Goal: Task Accomplishment & Management: Use online tool/utility

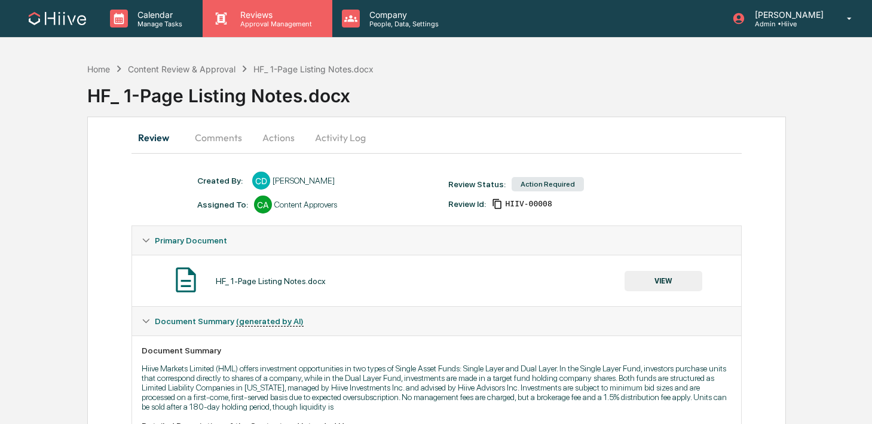
click at [256, 30] on div "Reviews Approval Management" at bounding box center [267, 18] width 129 height 37
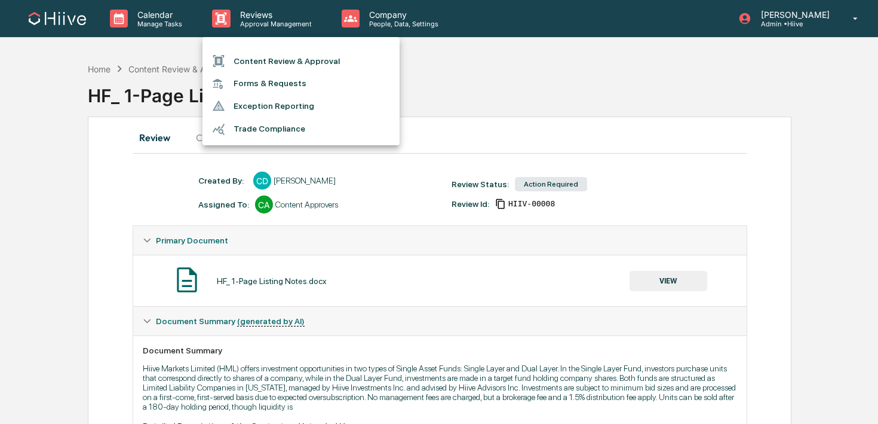
click at [251, 54] on li "Content Review & Approval" at bounding box center [301, 61] width 197 height 23
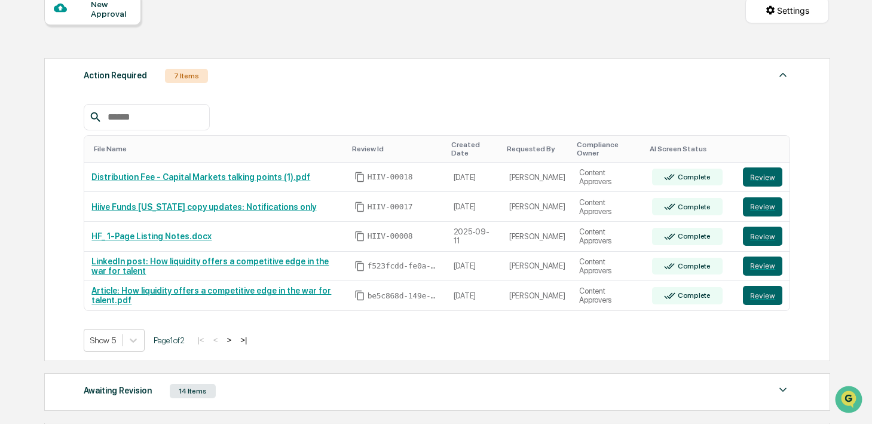
scroll to position [125, 0]
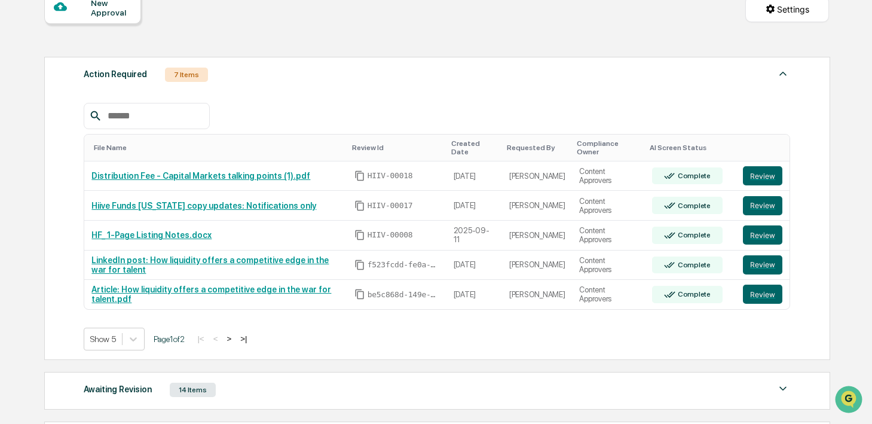
click at [235, 337] on button ">" at bounding box center [229, 338] width 12 height 10
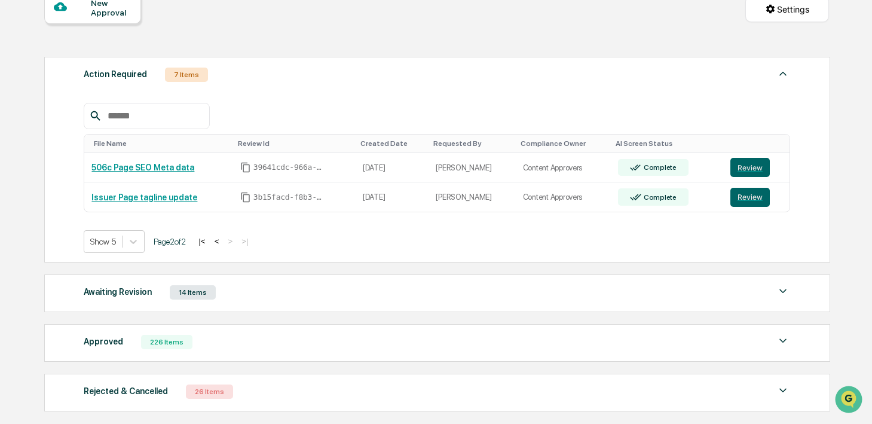
click at [223, 242] on button "<" at bounding box center [217, 241] width 12 height 10
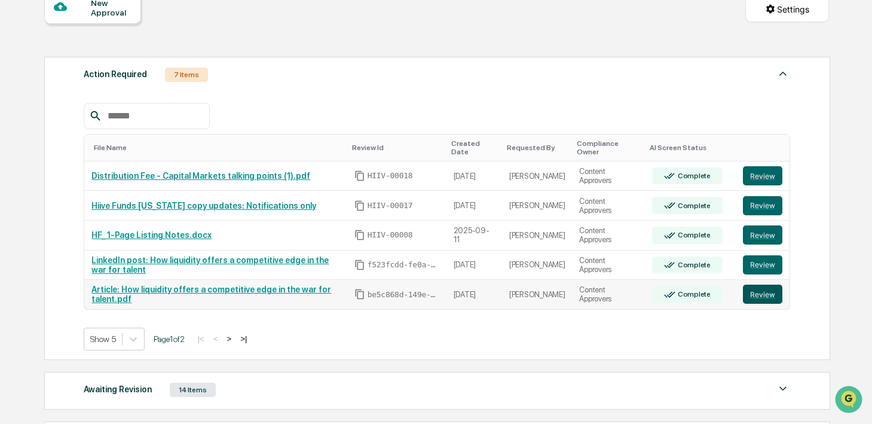
click at [750, 296] on button "Review" at bounding box center [762, 293] width 39 height 19
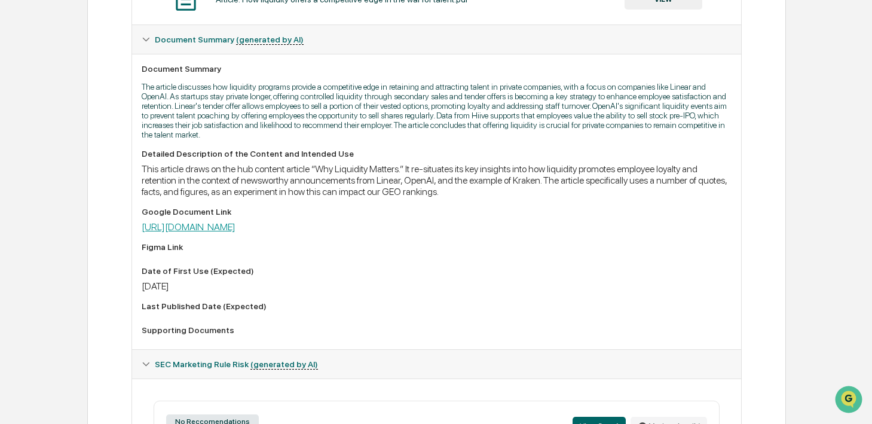
click at [235, 230] on link "[URL][DOMAIN_NAME]" at bounding box center [189, 226] width 94 height 11
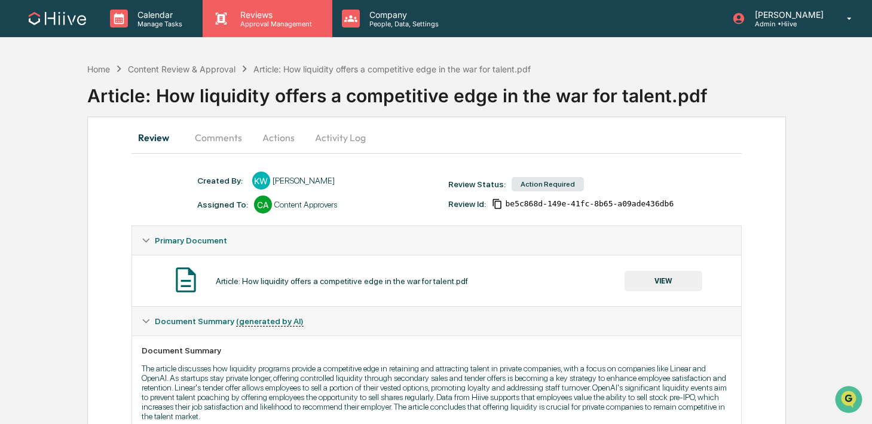
click at [257, 22] on p "Approval Management" at bounding box center [274, 24] width 87 height 8
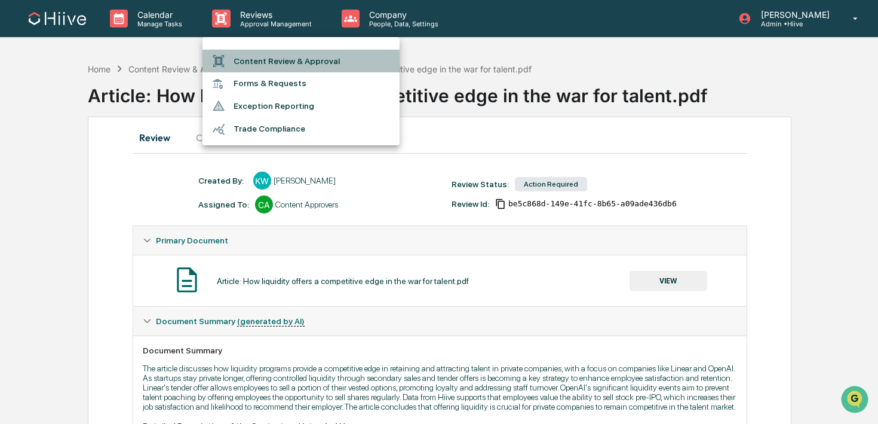
click at [256, 53] on li "Content Review & Approval" at bounding box center [301, 61] width 197 height 23
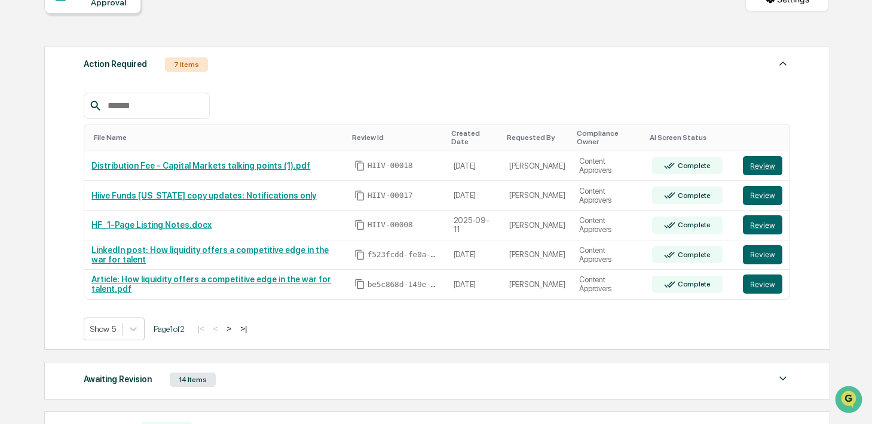
scroll to position [136, 0]
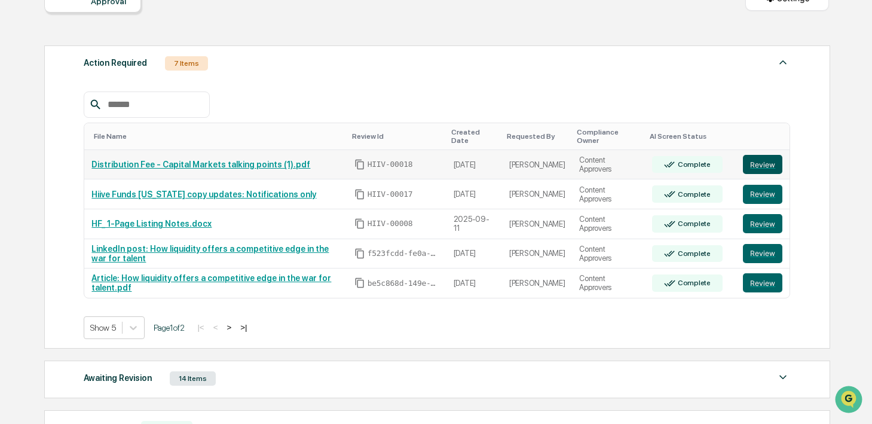
click at [764, 165] on button "Review" at bounding box center [762, 164] width 39 height 19
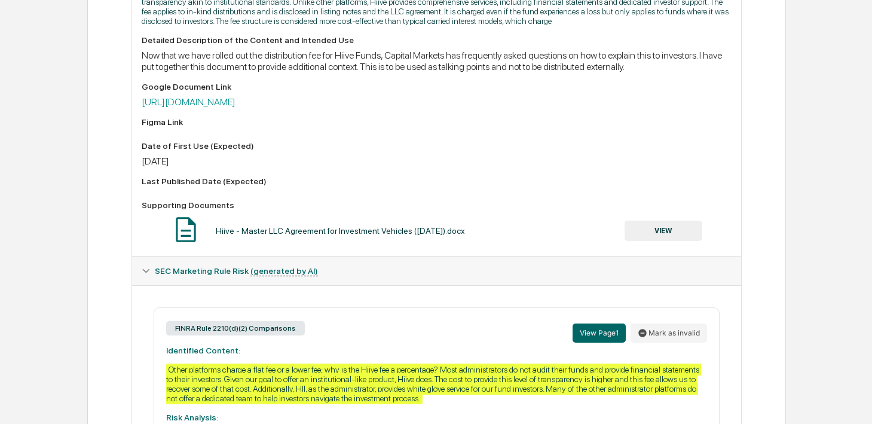
scroll to position [406, 0]
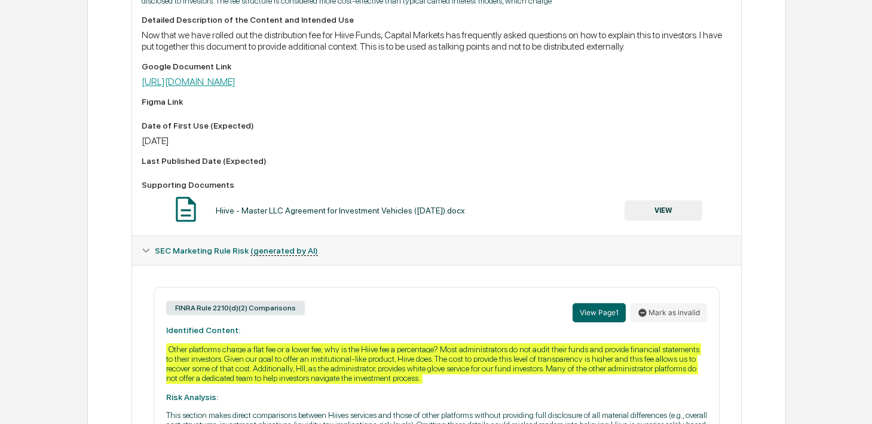
click at [235, 87] on link "https://docs.google.com/document/d/1oHdj8Eknngw_wdRIyAo3d8Wf1xOn63RKLZfjM0oZBTU…" at bounding box center [189, 81] width 94 height 11
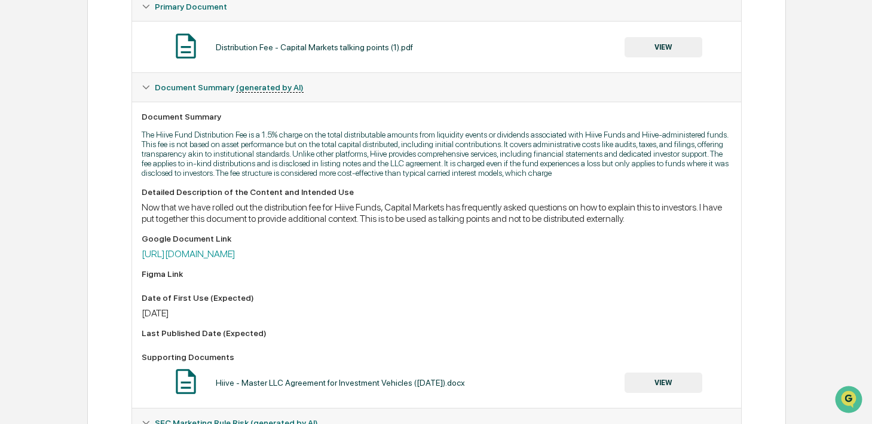
scroll to position [0, 0]
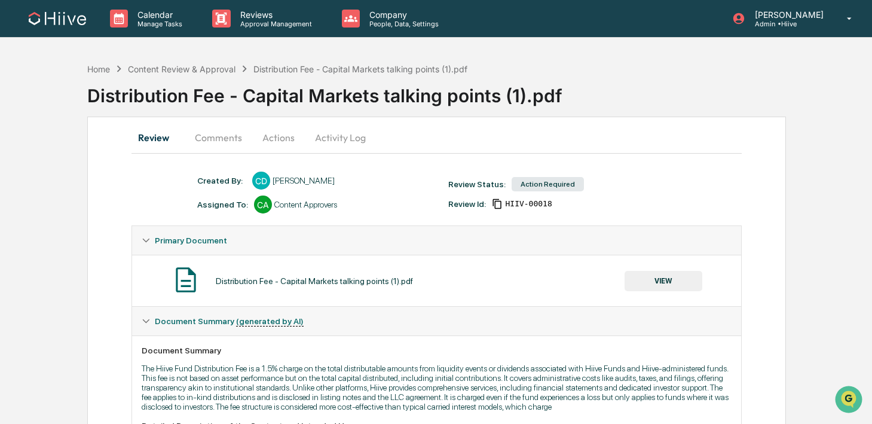
click at [205, 149] on button "Comments" at bounding box center [218, 137] width 66 height 29
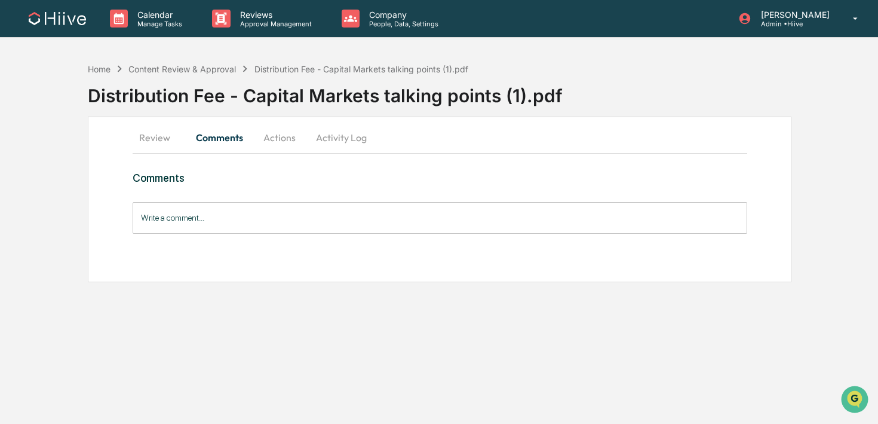
click at [336, 136] on button "Activity Log" at bounding box center [341, 137] width 70 height 29
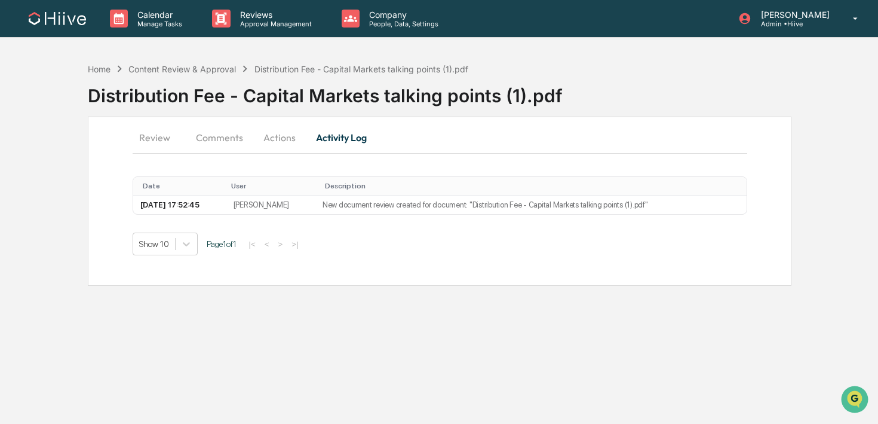
click at [292, 139] on button "Actions" at bounding box center [280, 137] width 54 height 29
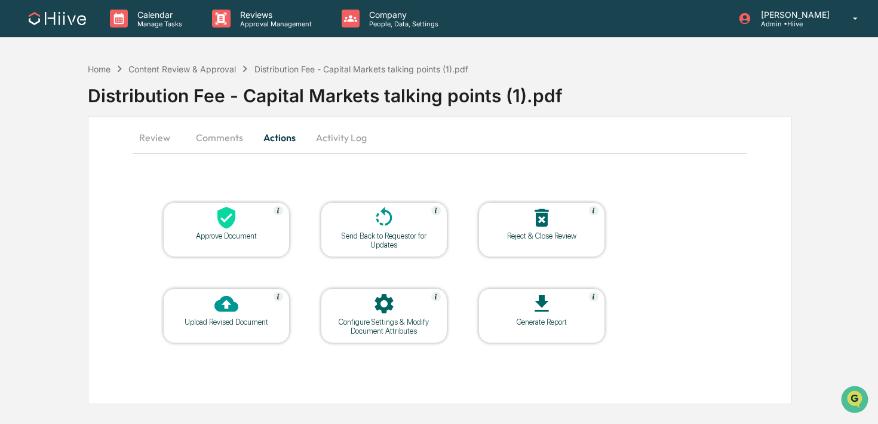
click at [373, 213] on icon at bounding box center [384, 217] width 24 height 24
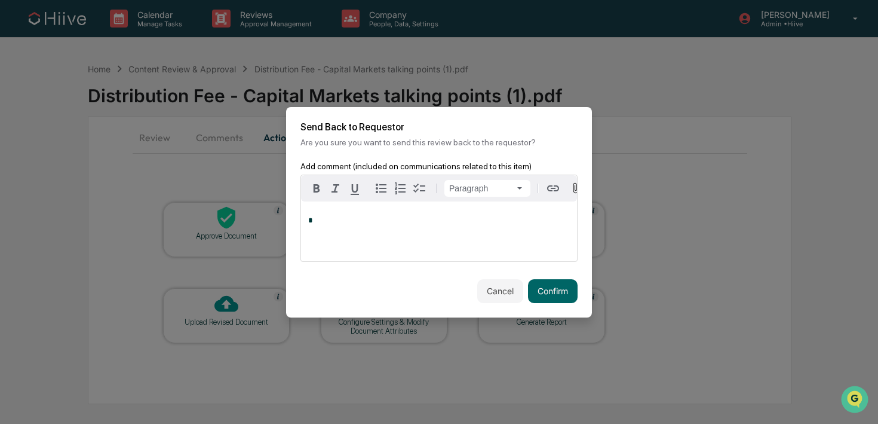
click at [434, 233] on div "*" at bounding box center [439, 231] width 276 height 60
click at [559, 295] on button "Confirm" at bounding box center [553, 291] width 50 height 24
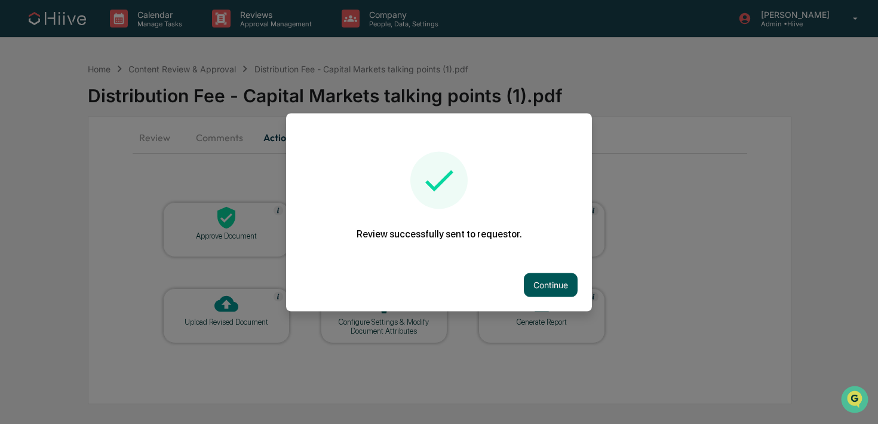
click at [537, 286] on button "Continue" at bounding box center [551, 284] width 54 height 24
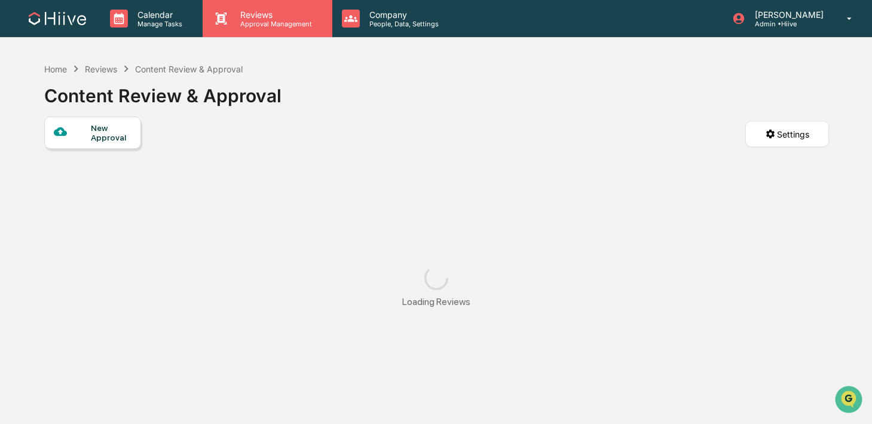
click at [286, 29] on div "Reviews Approval Management" at bounding box center [267, 18] width 129 height 37
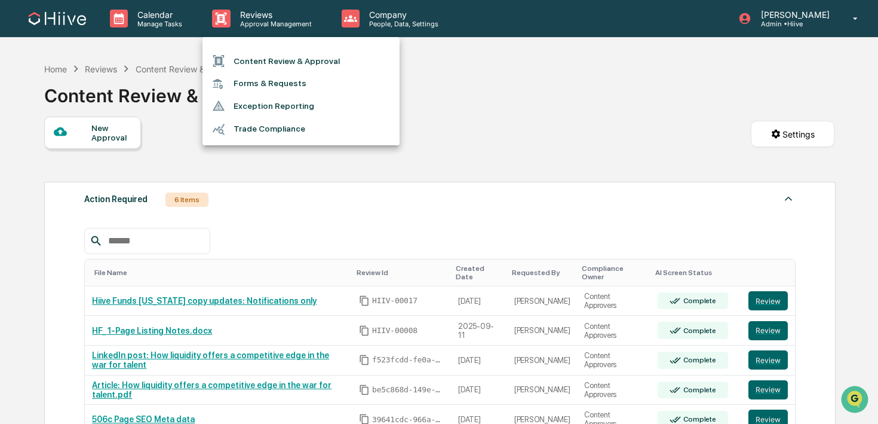
click at [526, 117] on div at bounding box center [439, 212] width 878 height 424
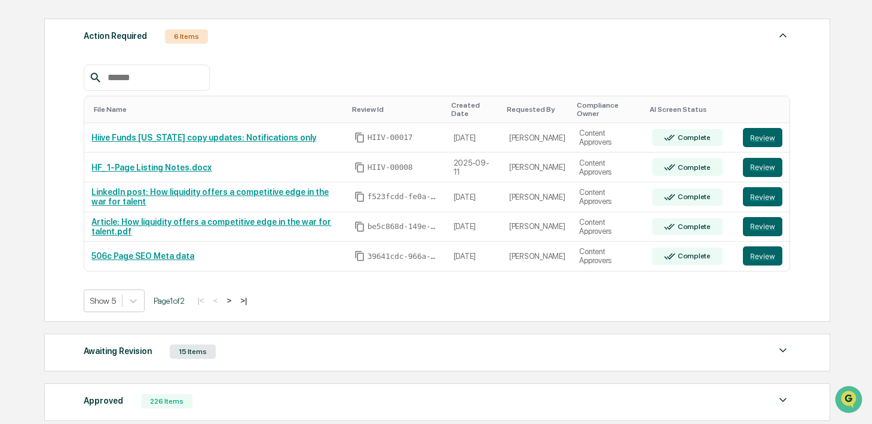
scroll to position [181, 0]
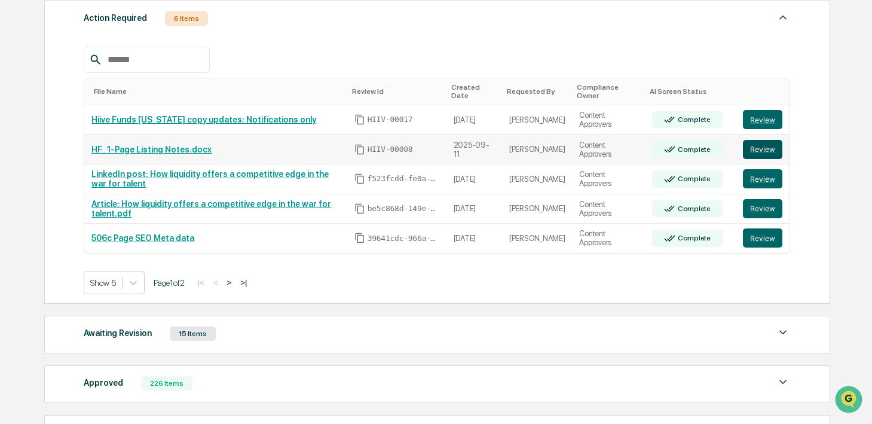
click at [774, 146] on button "Review" at bounding box center [762, 149] width 39 height 19
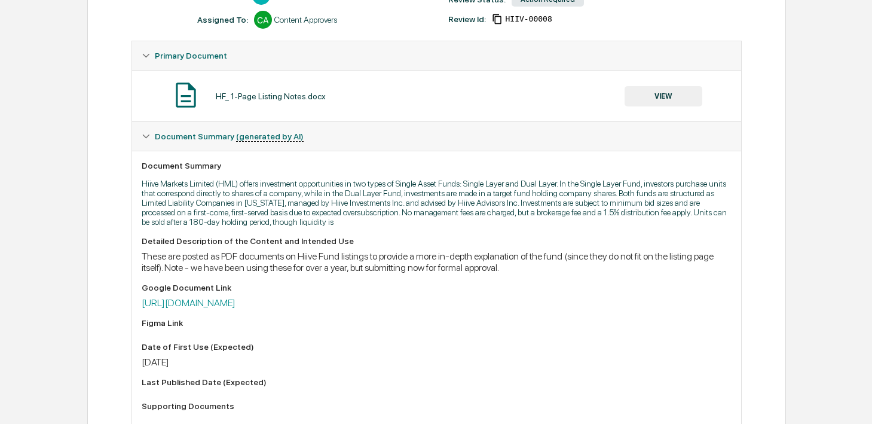
scroll to position [189, 0]
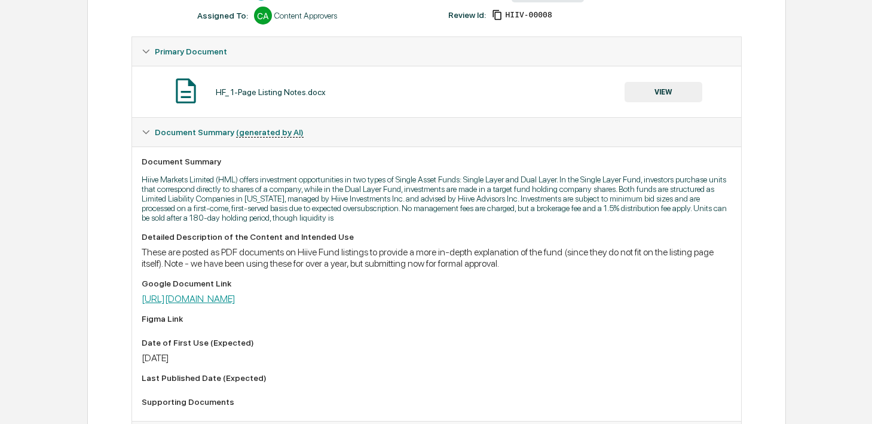
click at [235, 299] on link "https://docs.google.com/document/d/1sJ-dUO6ZCRx4rqnBm-oCAsamTKGSDIxMEcgTUvm-amU…" at bounding box center [189, 298] width 94 height 11
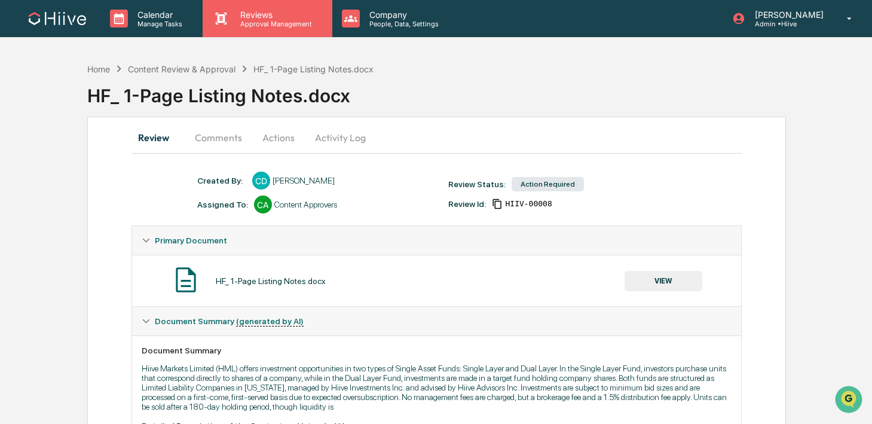
click at [251, 23] on p "Approval Management" at bounding box center [274, 24] width 87 height 8
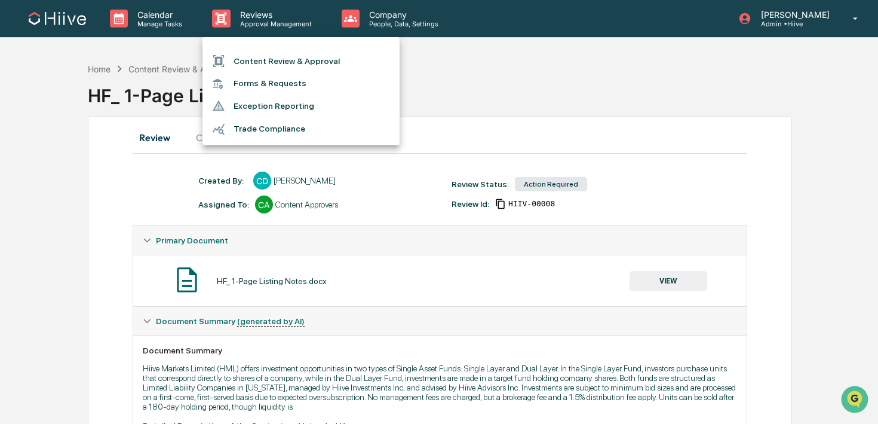
click at [247, 54] on li "Content Review & Approval" at bounding box center [301, 61] width 197 height 23
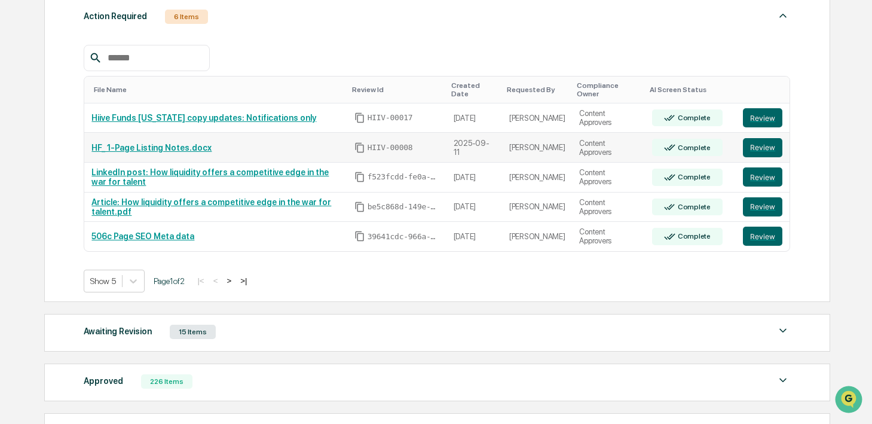
scroll to position [205, 0]
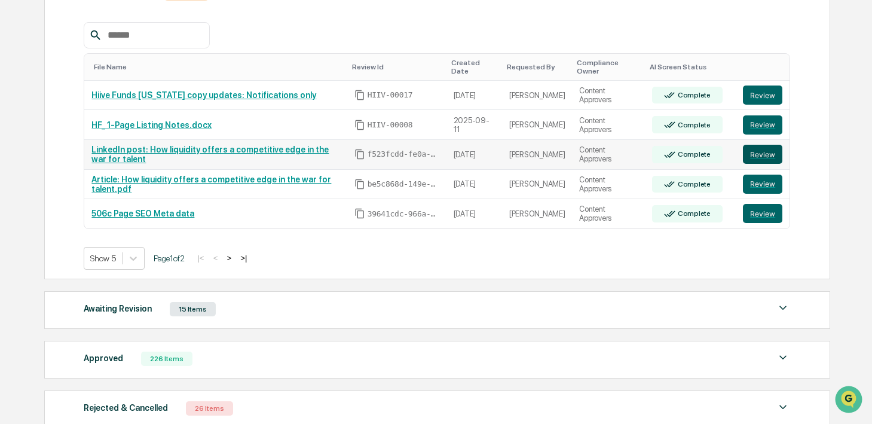
click at [760, 155] on button "Review" at bounding box center [762, 154] width 39 height 19
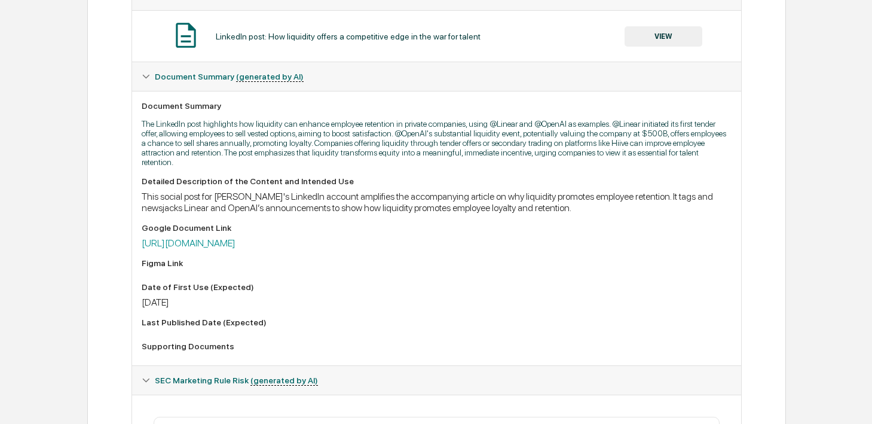
scroll to position [330, 0]
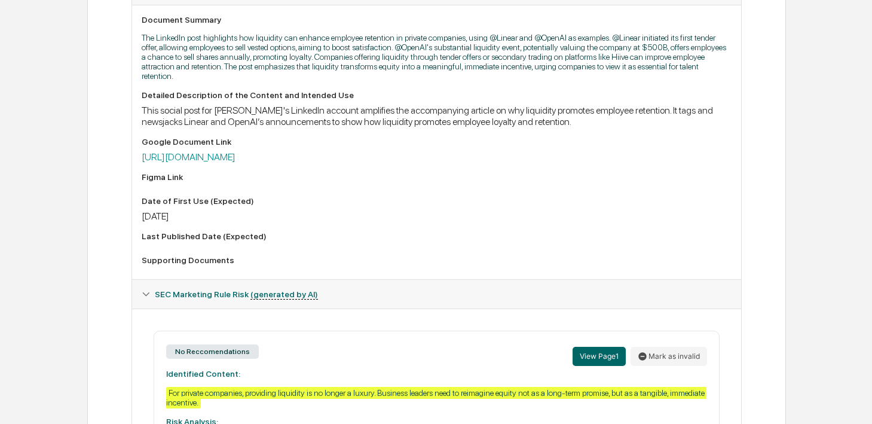
click at [251, 165] on div "Detailed Description of the Content and Intended Use This social post for Hiive…" at bounding box center [437, 179] width 590 height 179
click at [235, 161] on link "[URL][DOMAIN_NAME]" at bounding box center [189, 156] width 94 height 11
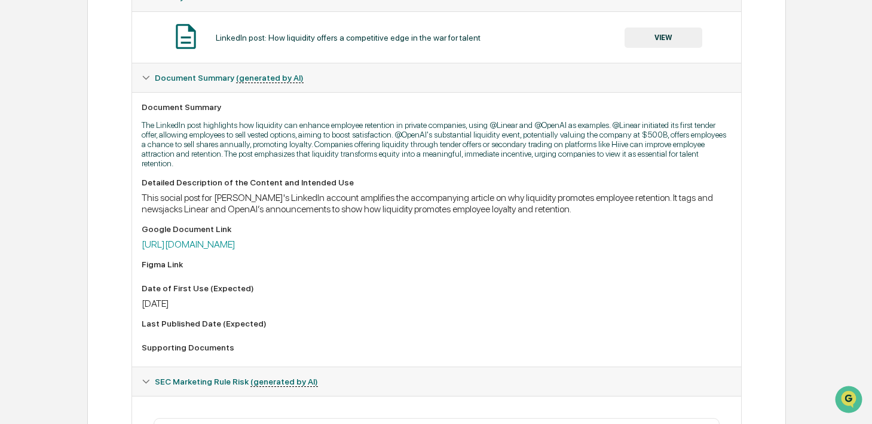
scroll to position [0, 0]
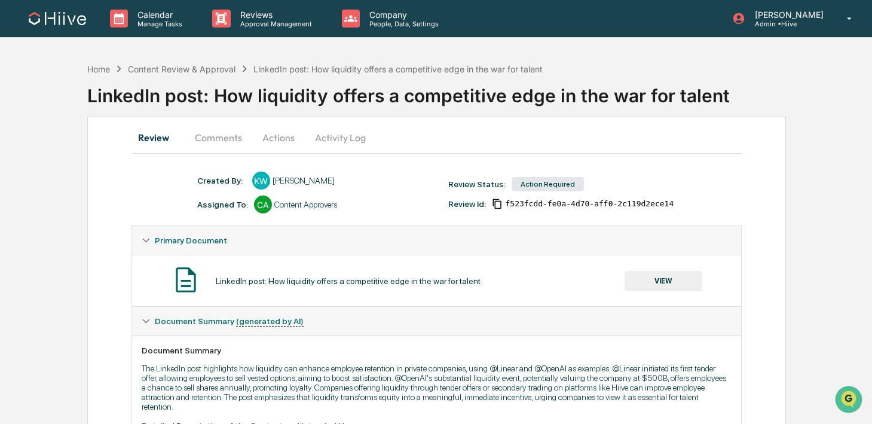
click at [334, 134] on button "Activity Log" at bounding box center [340, 137] width 70 height 29
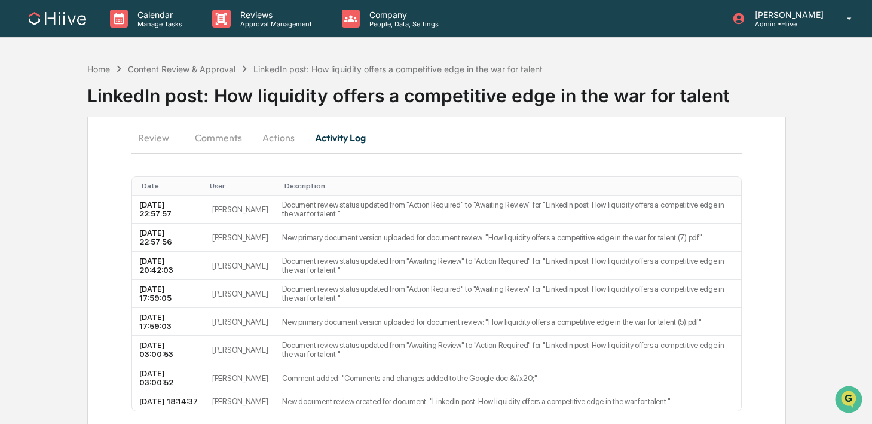
click at [278, 142] on button "Actions" at bounding box center [278, 137] width 54 height 29
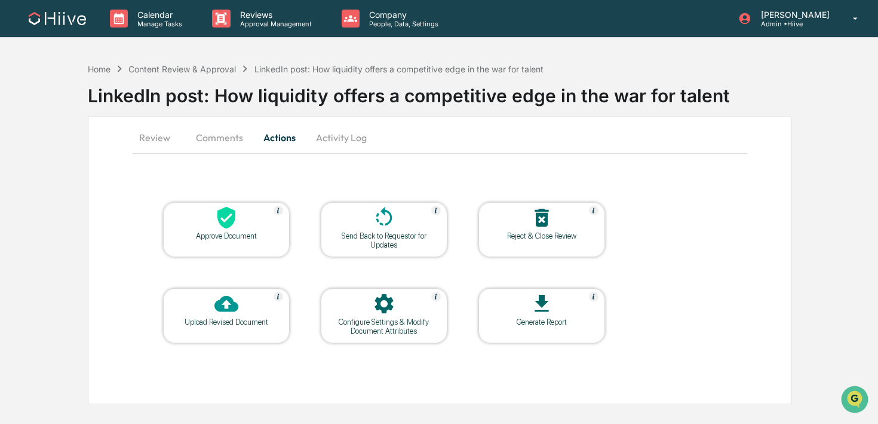
click at [227, 143] on button "Comments" at bounding box center [219, 137] width 66 height 29
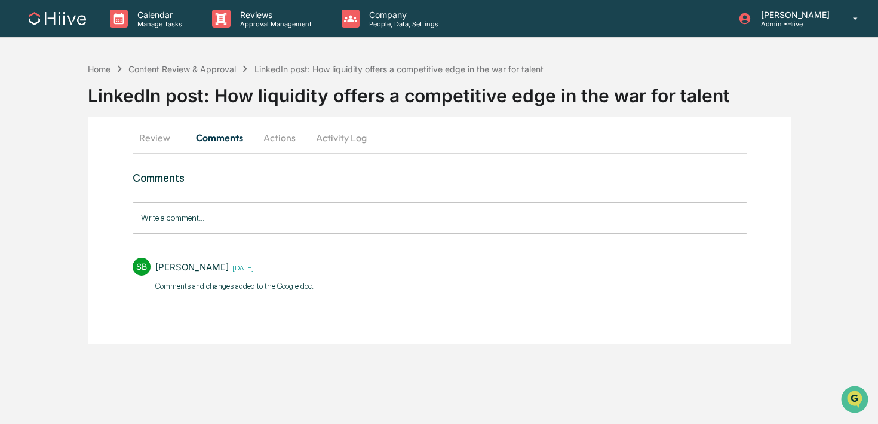
click at [338, 126] on button "Activity Log" at bounding box center [341, 137] width 70 height 29
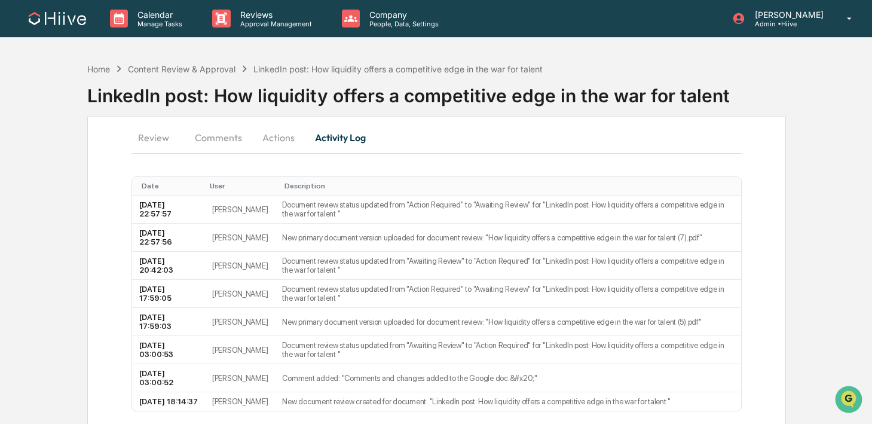
click at [272, 136] on button "Actions" at bounding box center [278, 137] width 54 height 29
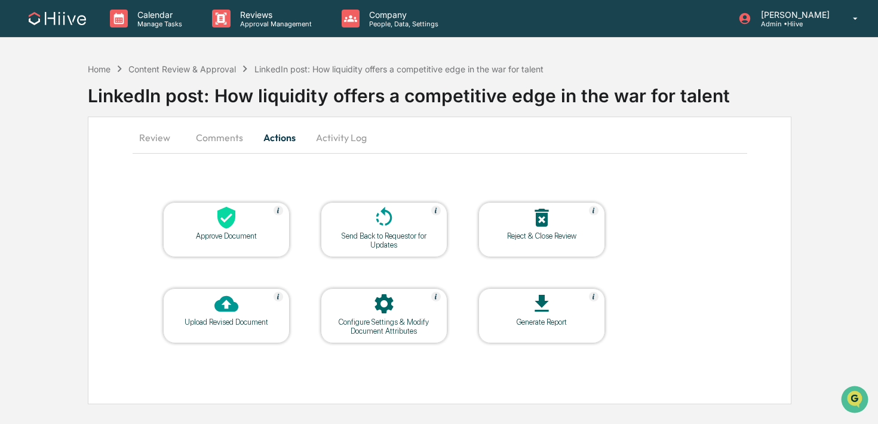
click at [371, 213] on div at bounding box center [383, 218] width 119 height 26
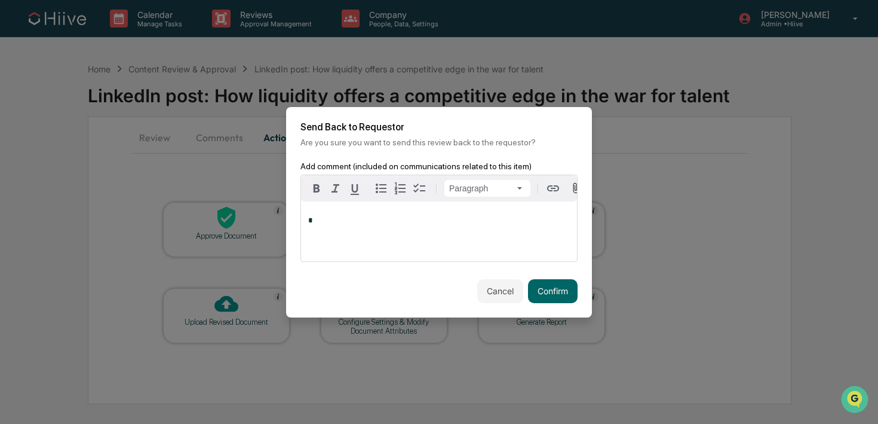
click at [413, 266] on div "Paragraph * Trigger" at bounding box center [438, 226] width 277 height 105
click at [402, 247] on div "*" at bounding box center [439, 231] width 276 height 60
click at [558, 289] on button "Confirm" at bounding box center [553, 291] width 50 height 24
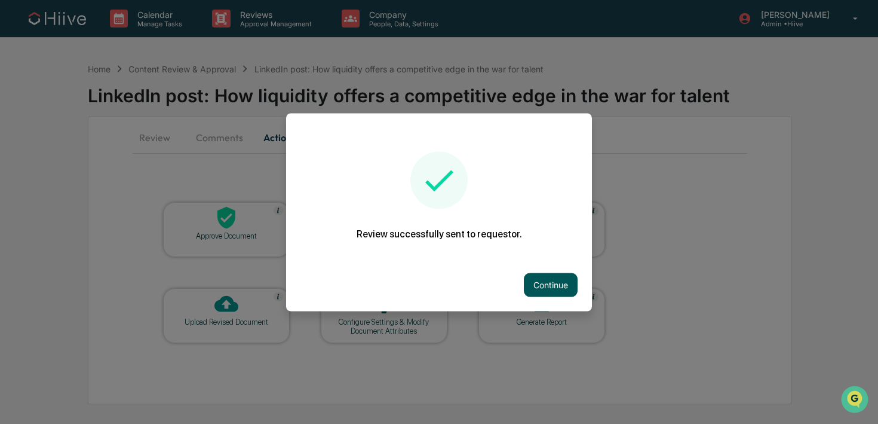
click at [528, 278] on button "Continue" at bounding box center [551, 284] width 54 height 24
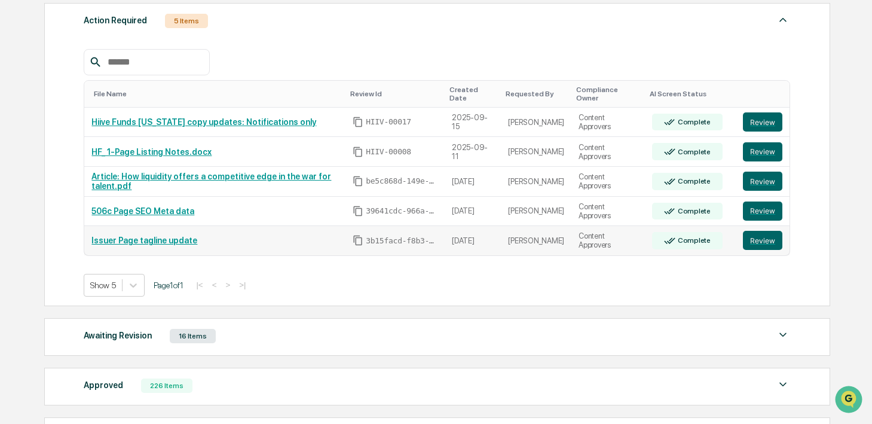
scroll to position [180, 0]
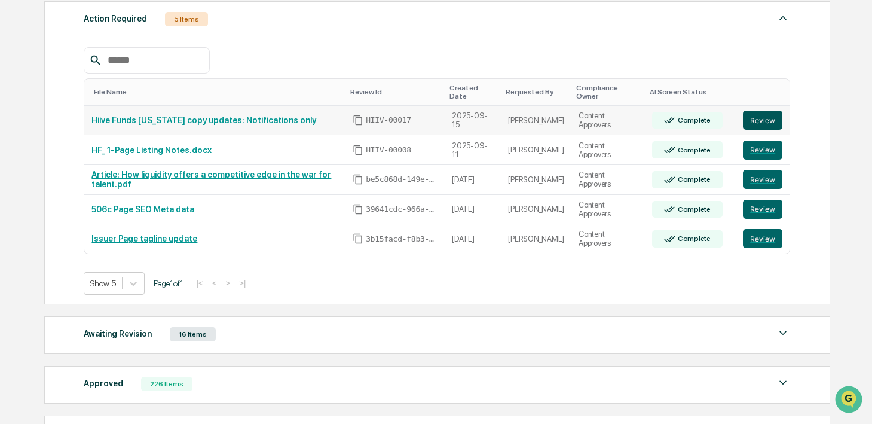
click at [755, 121] on button "Review" at bounding box center [762, 120] width 39 height 19
